Goal: Task Accomplishment & Management: Manage account settings

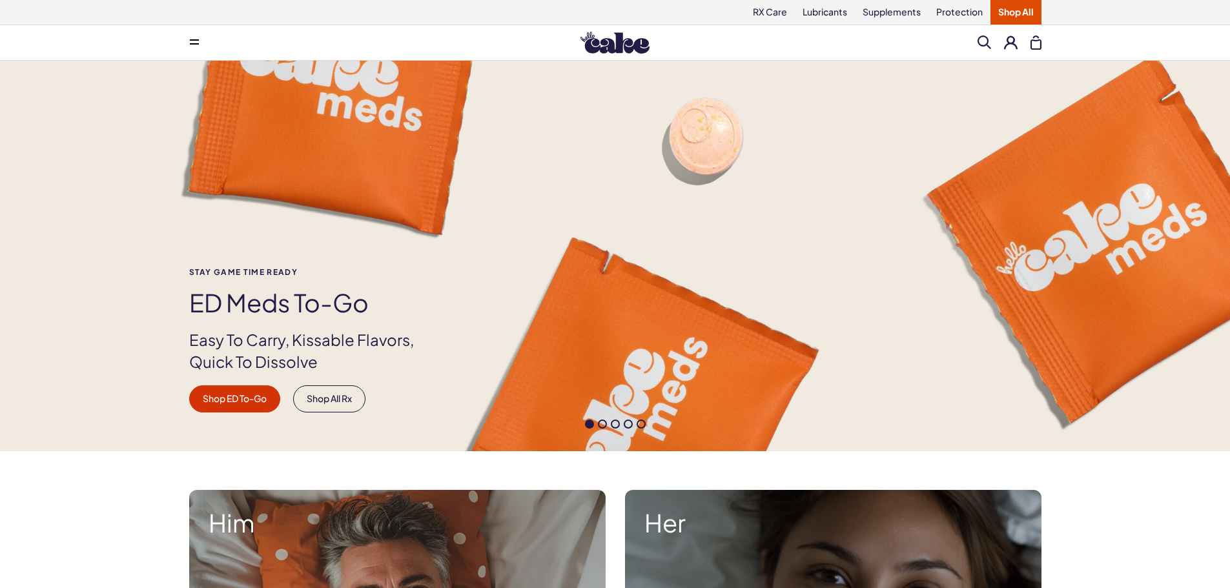
click at [1013, 43] on button at bounding box center [1011, 43] width 14 height 14
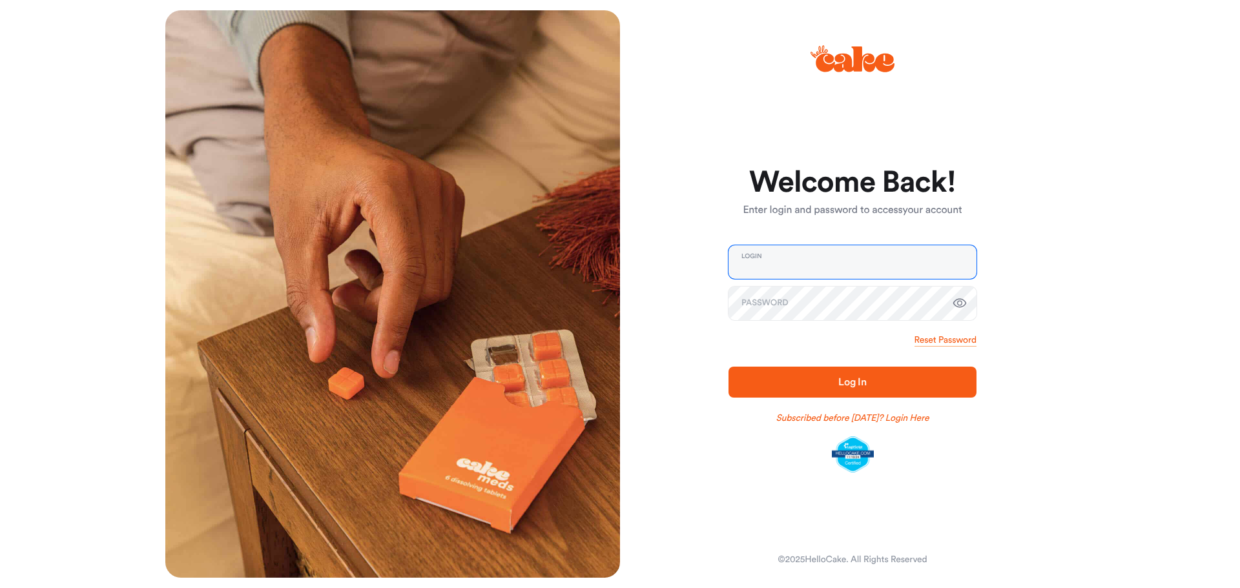
type input "**********"
click at [860, 388] on span "Log In" at bounding box center [852, 383] width 207 height 16
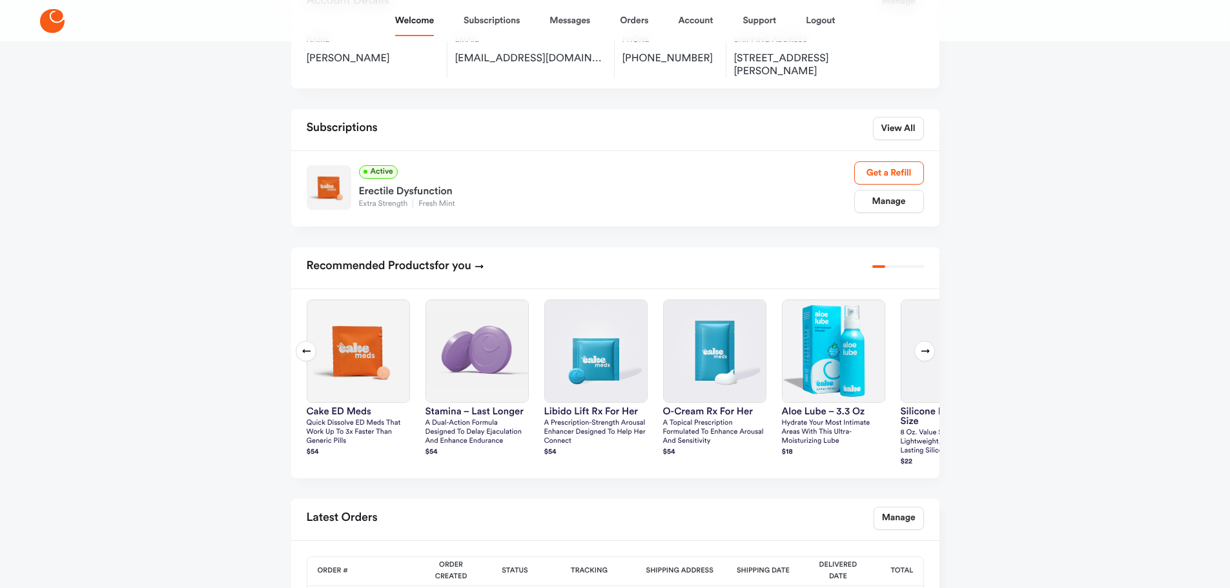
scroll to position [194, 0]
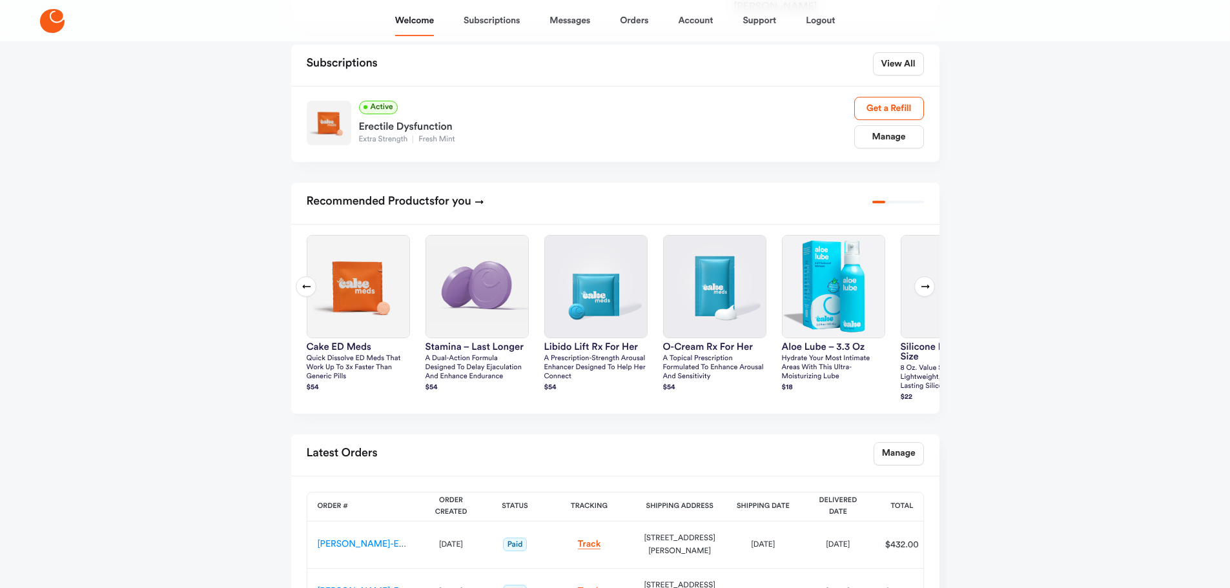
click at [920, 278] on button "Next slide" at bounding box center [925, 286] width 21 height 21
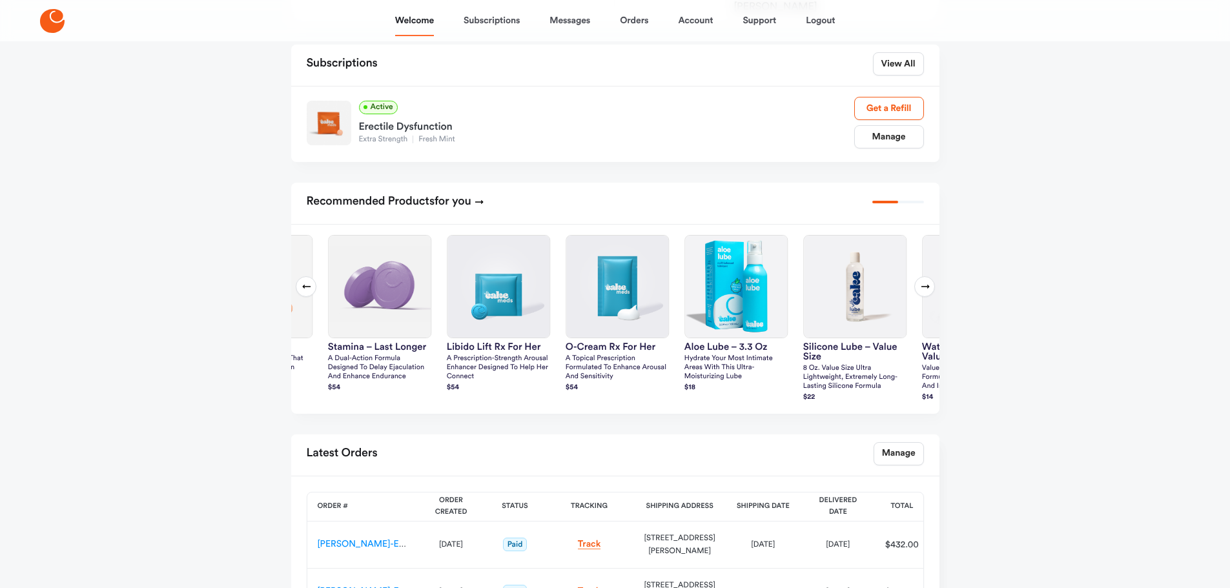
click at [920, 278] on button "Next slide" at bounding box center [925, 286] width 21 height 21
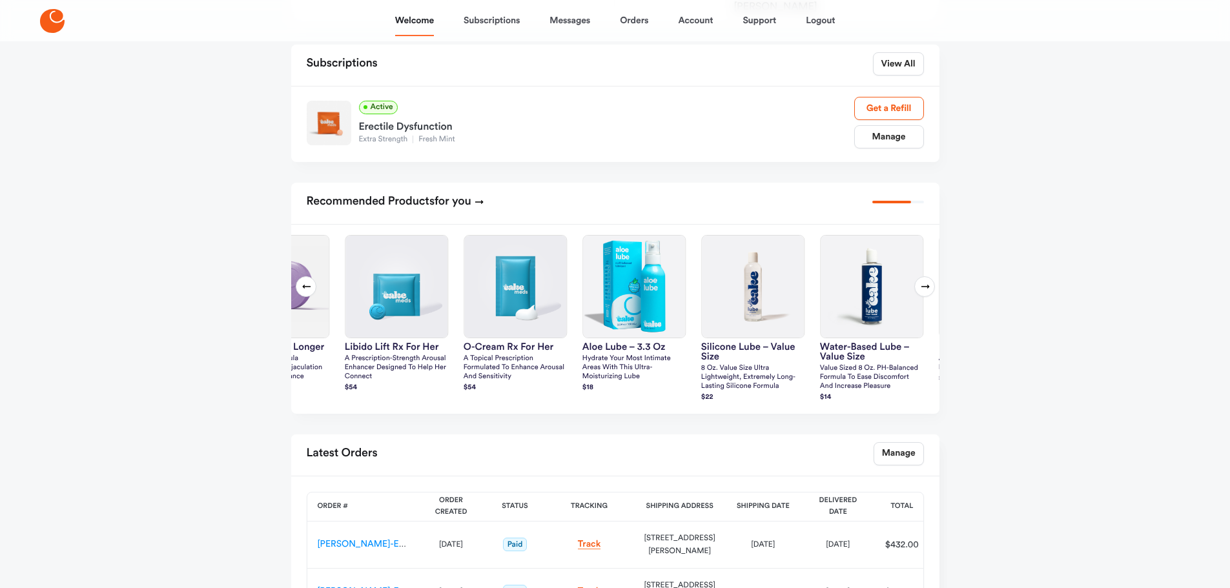
click at [920, 278] on button "Next slide" at bounding box center [925, 286] width 21 height 21
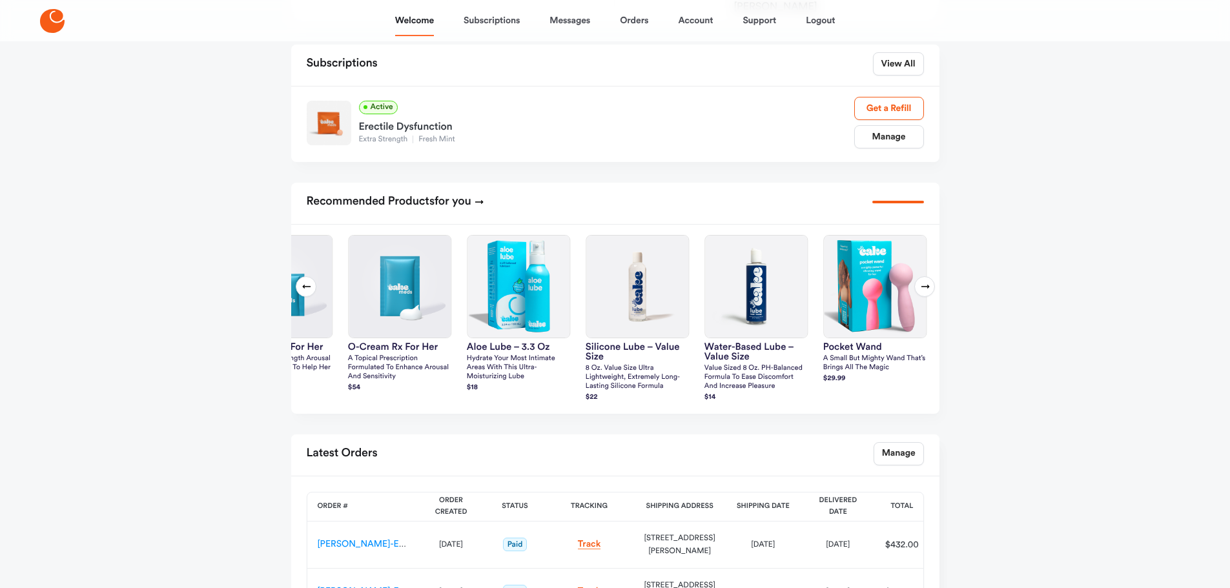
click at [920, 278] on button "Next slide" at bounding box center [925, 286] width 21 height 21
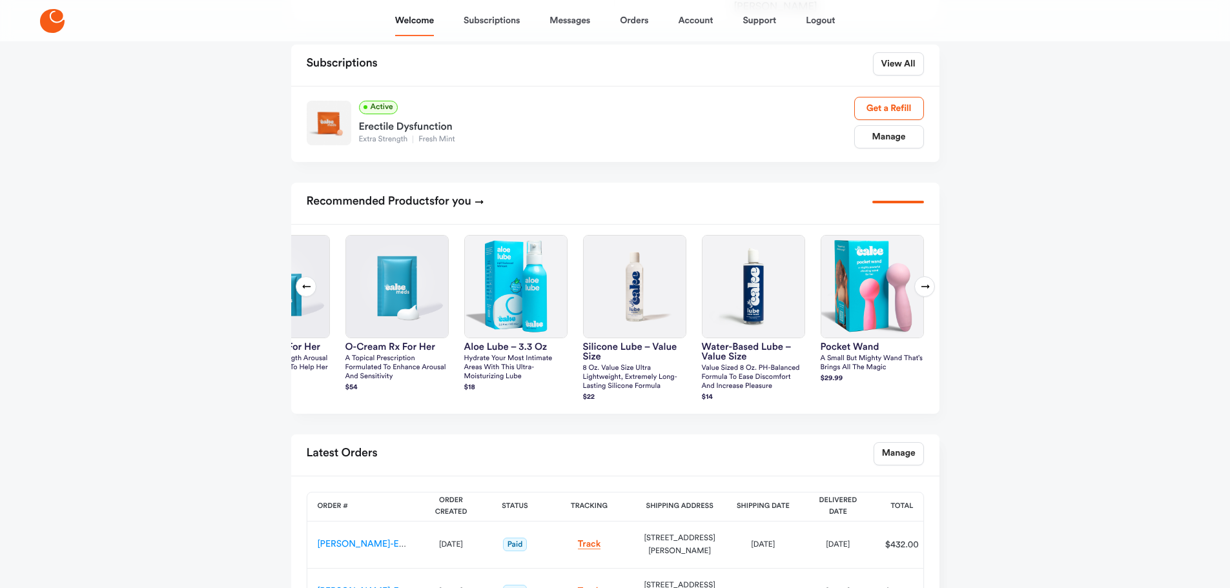
click at [920, 278] on button "Next slide" at bounding box center [925, 286] width 21 height 21
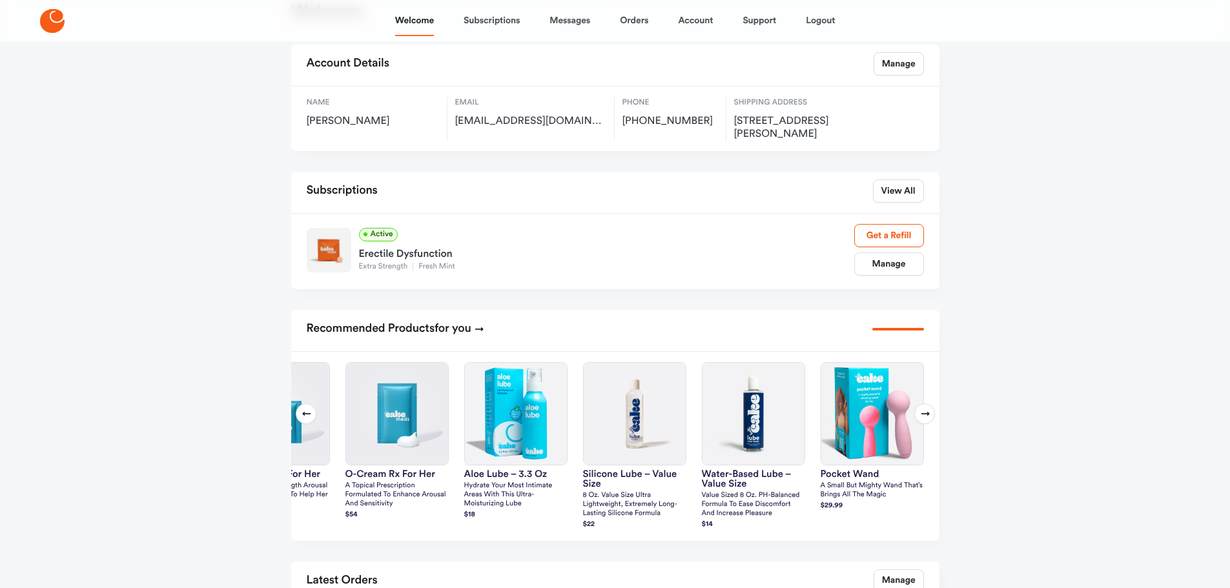
scroll to position [65, 0]
click at [895, 264] on link "Manage" at bounding box center [889, 265] width 70 height 23
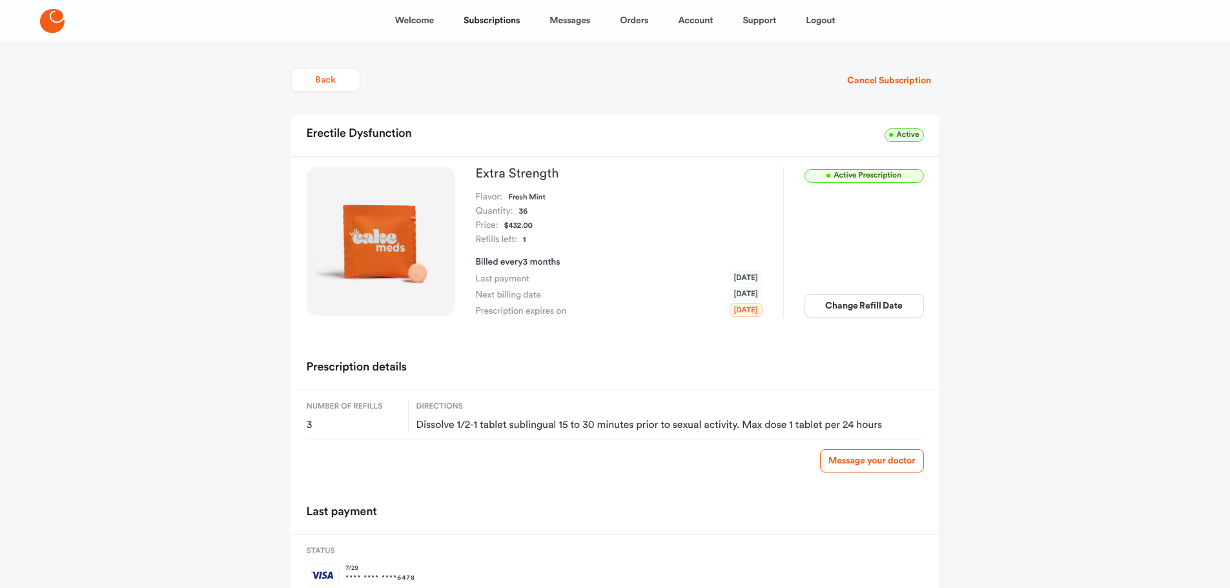
click at [331, 78] on button "Back" at bounding box center [325, 79] width 69 height 23
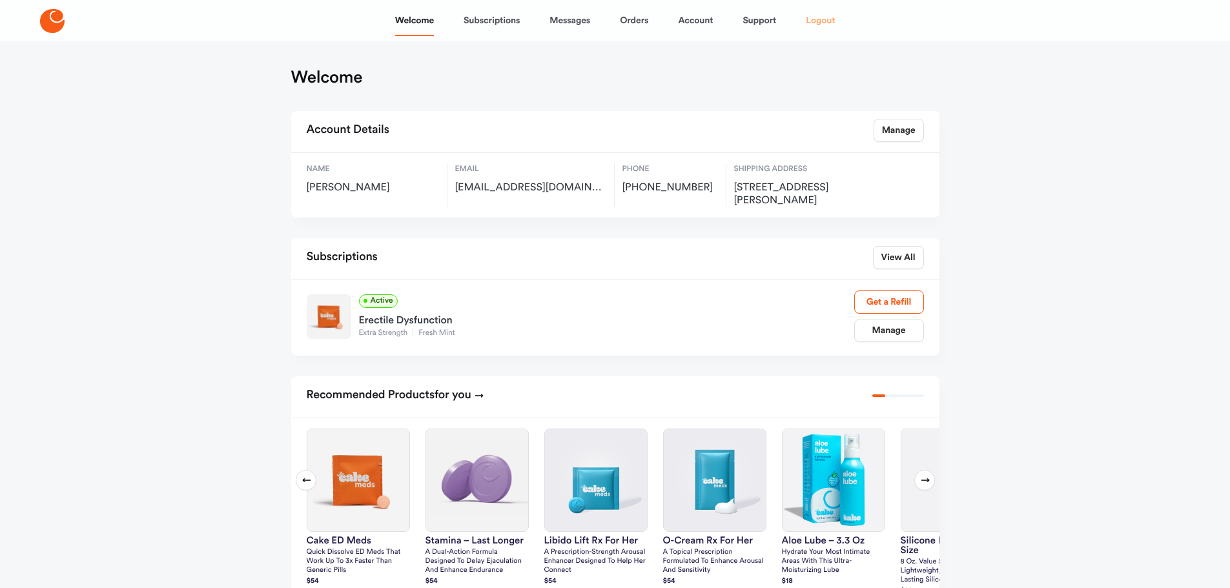
click at [820, 17] on link "Logout" at bounding box center [820, 20] width 29 height 31
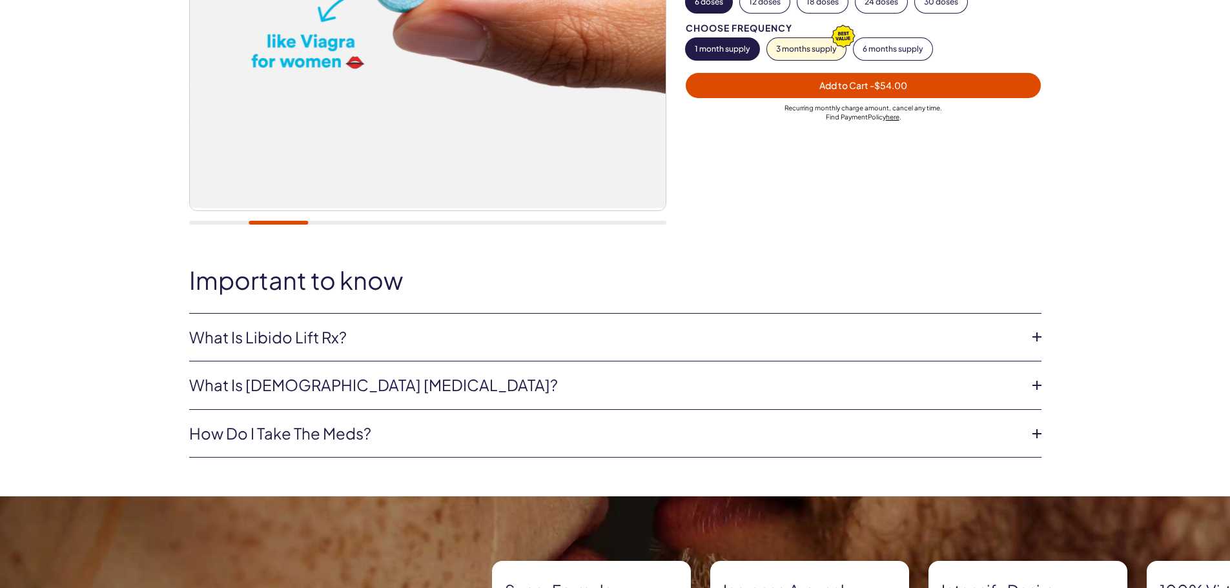
scroll to position [388, 0]
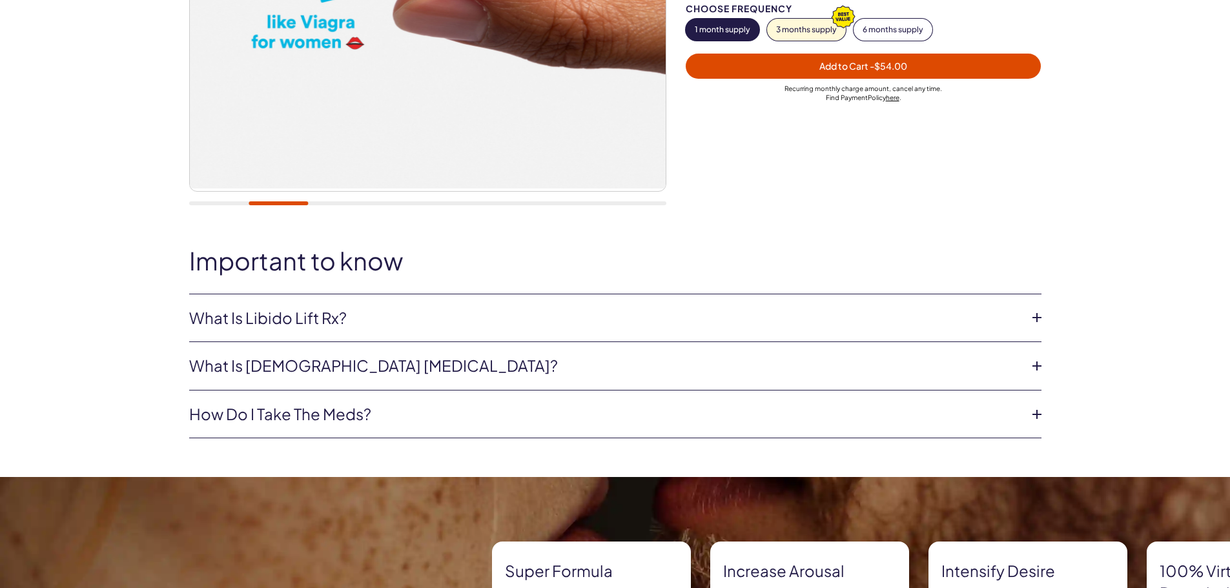
click at [681, 310] on link "What is Libido Lift Rx?" at bounding box center [605, 318] width 832 height 22
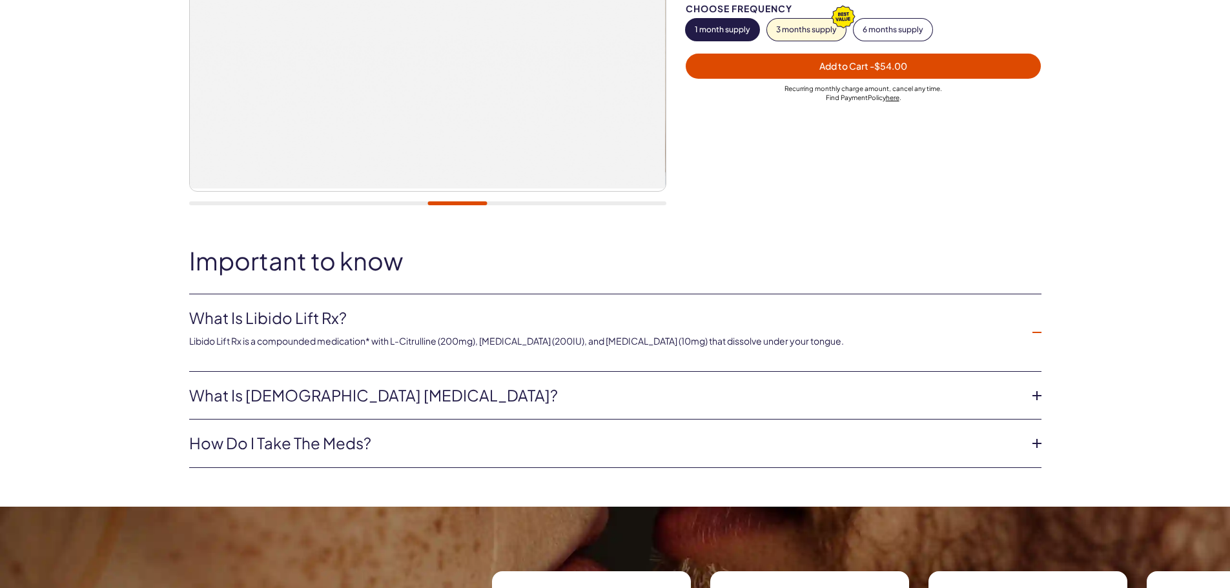
click at [810, 395] on link "What is [DEMOGRAPHIC_DATA] [MEDICAL_DATA]?" at bounding box center [605, 396] width 832 height 22
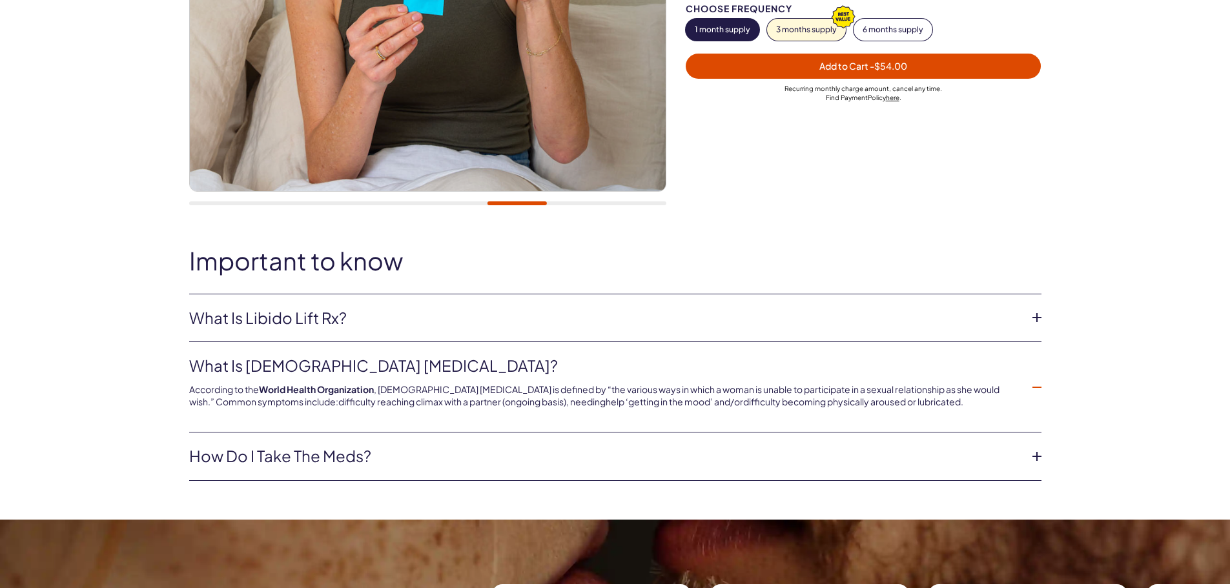
click at [841, 316] on link "What is Libido Lift Rx?" at bounding box center [605, 318] width 832 height 22
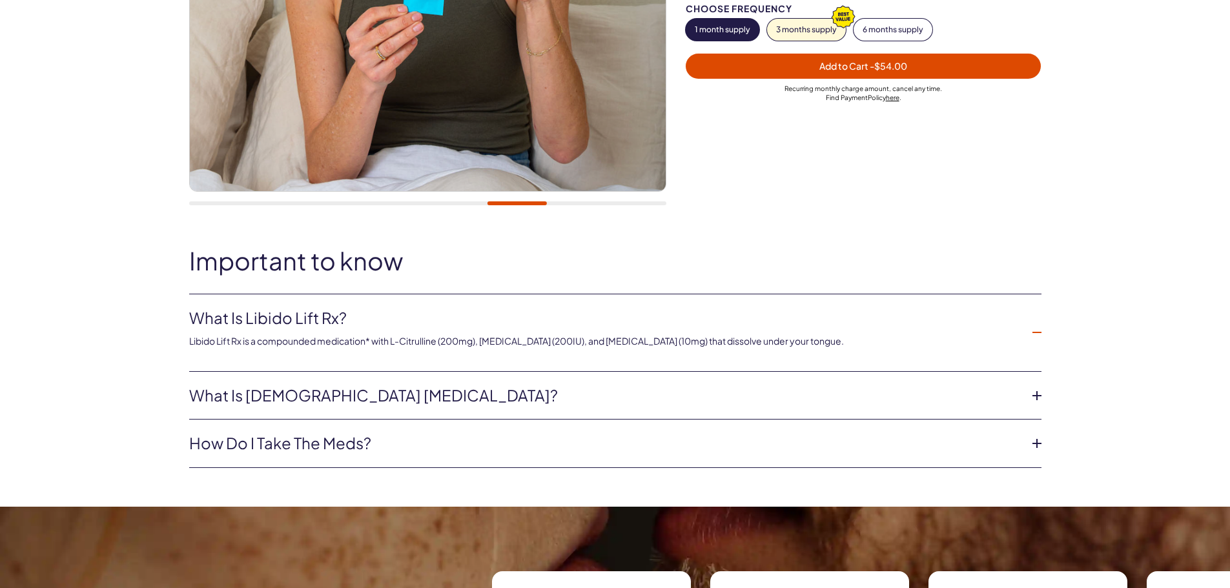
click at [822, 452] on link "How do I take the meds?" at bounding box center [605, 444] width 832 height 22
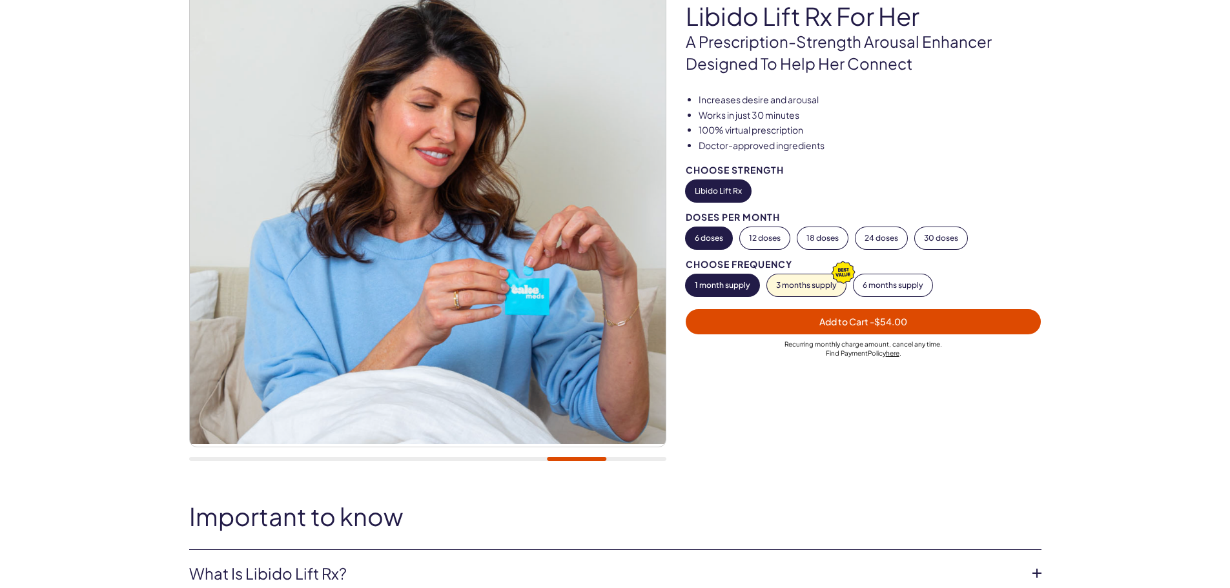
scroll to position [65, 0]
